Goal: Transaction & Acquisition: Purchase product/service

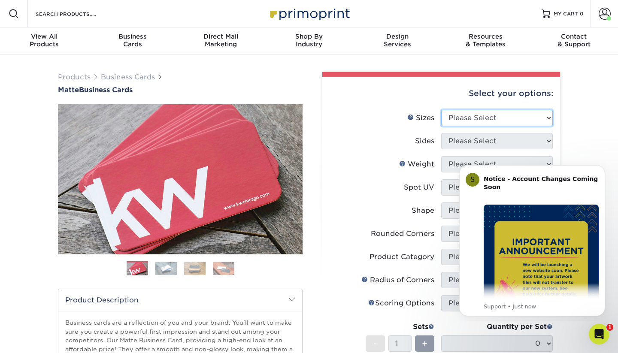
select select "2.50x2.50"
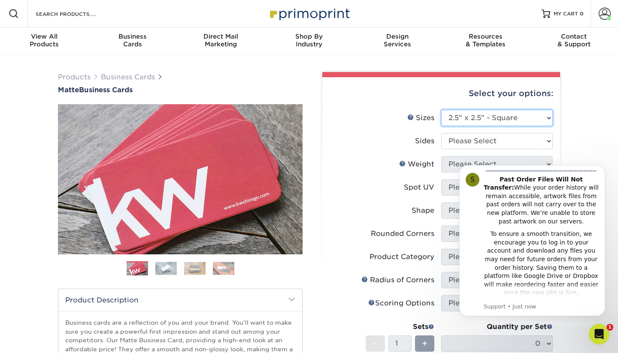
scroll to position [149, 0]
click at [335, 195] on li "Spot UV Please Select" at bounding box center [440, 190] width 223 height 23
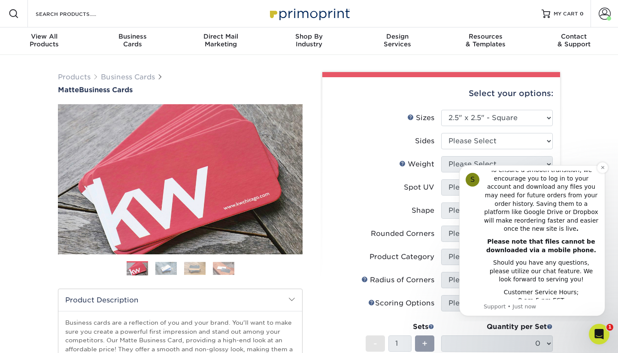
scroll to position [212, 0]
click at [604, 164] on button "Dismiss notification" at bounding box center [602, 167] width 11 height 11
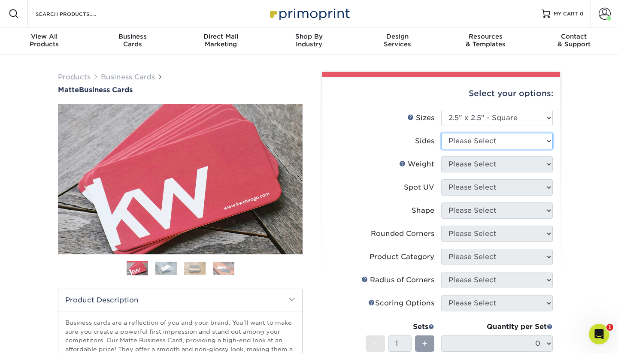
select select "13abbda7-1d64-4f25-8bb2-c179b224825d"
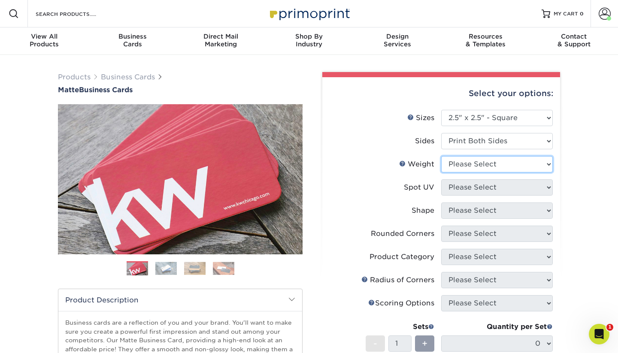
select select "14PT"
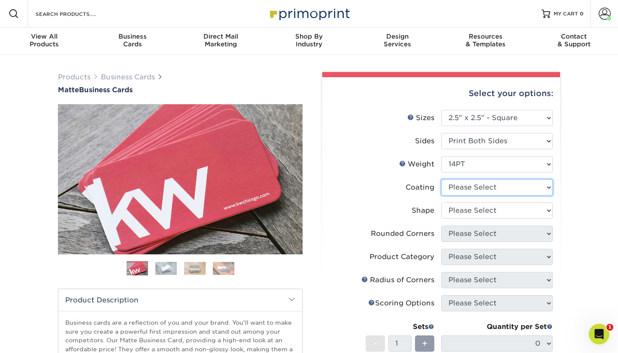
select select "121bb7b5-3b4d-429f-bd8d-bbf80e953313"
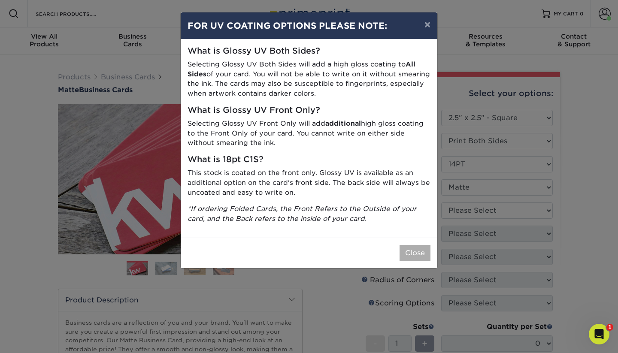
click at [413, 253] on button "Close" at bounding box center [414, 253] width 31 height 16
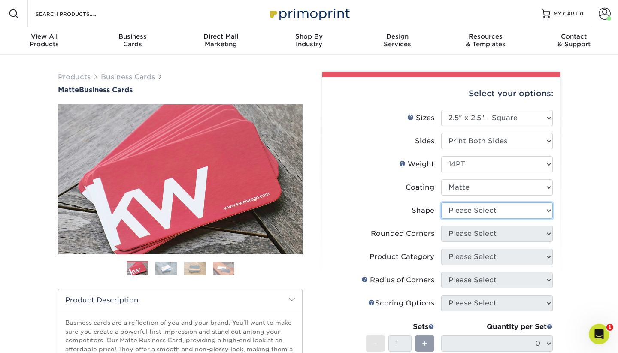
select select "standard"
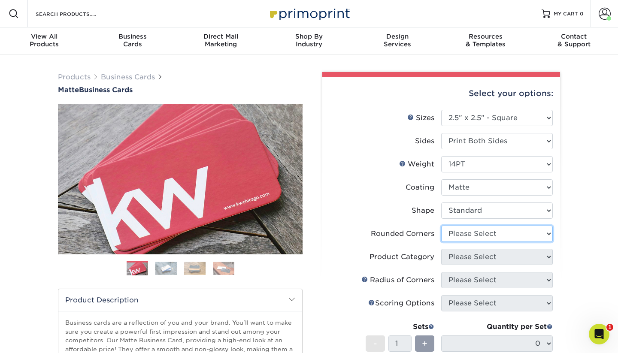
select select "7672df9e-0e0a-464d-8e1f-920c575e4da3"
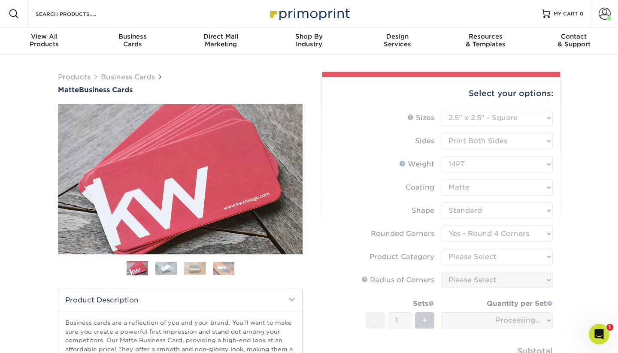
click at [480, 261] on form "Sizes Help Sizes Please Select 1.5" x 3.5" - Mini 1.75" x 3.5" - Mini 2" x 2" -…" at bounding box center [441, 252] width 224 height 285
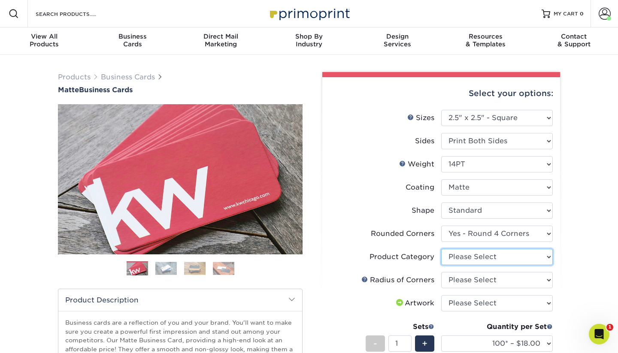
select select "3b5148f1-0588-4f88-a218-97bcfdce65c1"
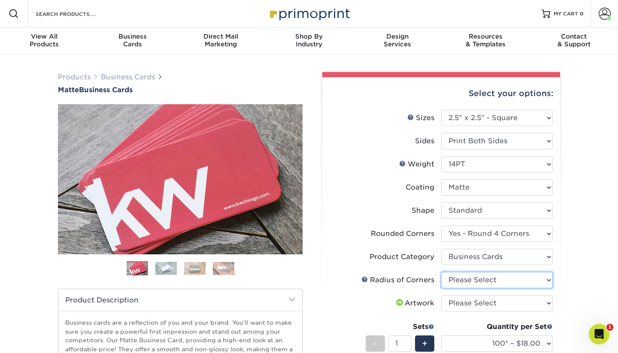
select select "479fbfe7-6a0c-4895-8c9a-81739b7486c9"
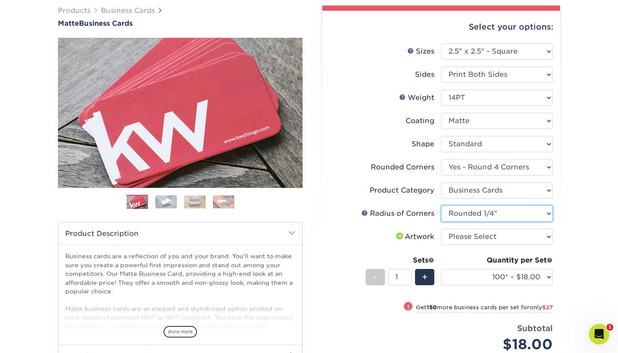
scroll to position [66, 0]
